Goal: Task Accomplishment & Management: Use online tool/utility

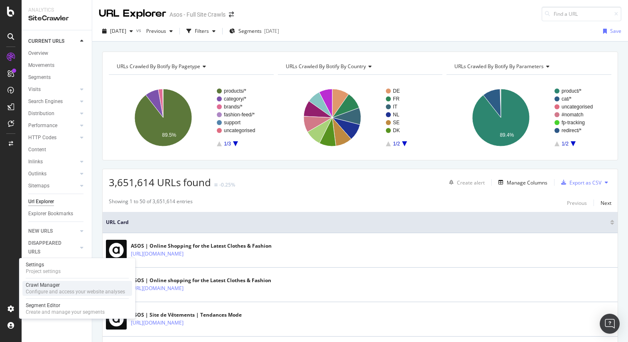
click at [39, 283] on div "Crawl Manager" at bounding box center [75, 284] width 99 height 7
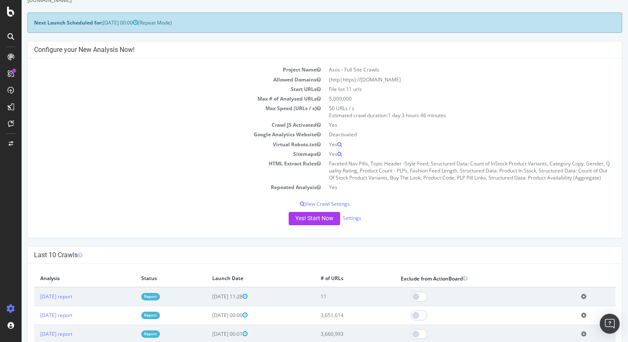
scroll to position [29, 0]
